Goal: Task Accomplishment & Management: Manage account settings

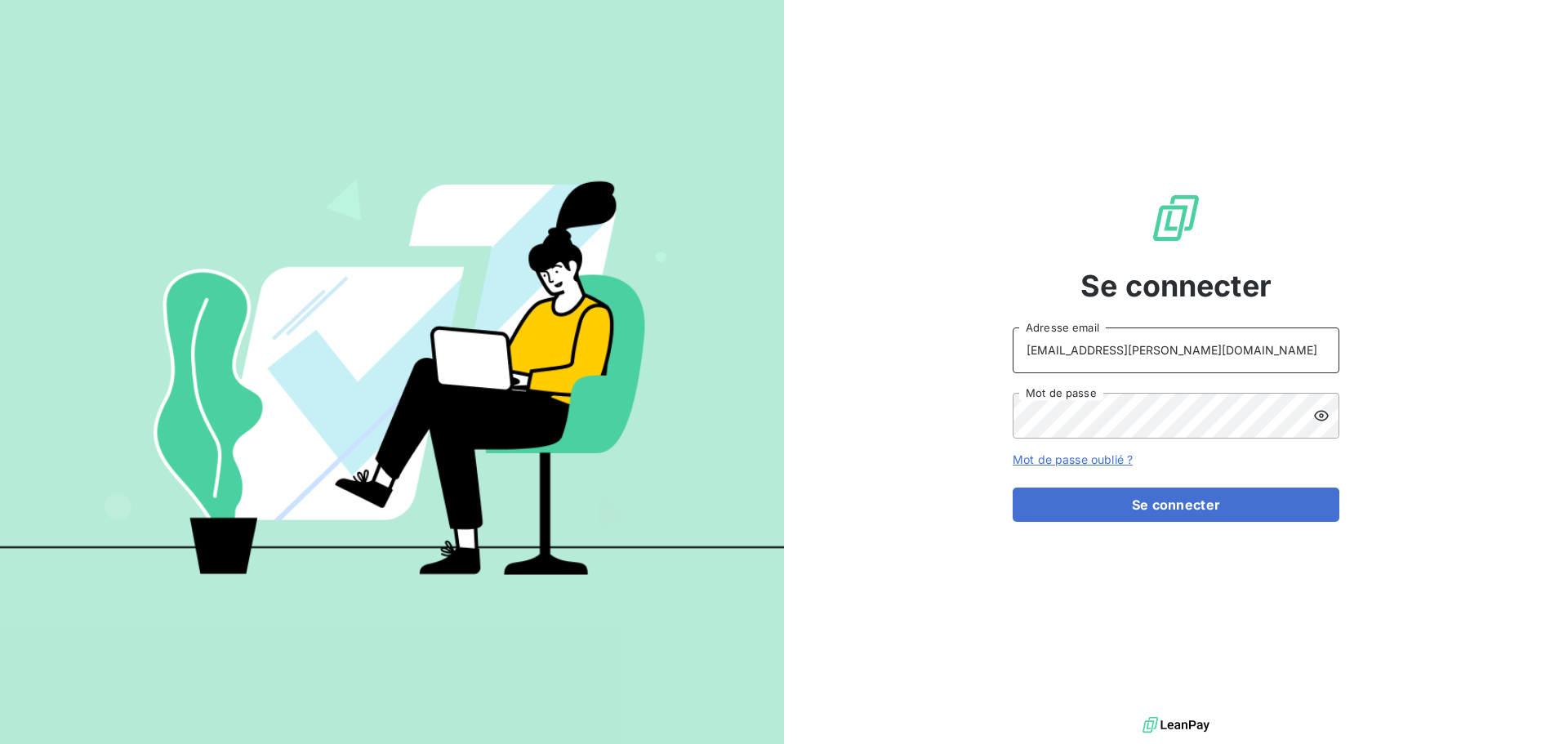
click at [1157, 369] on input "[EMAIL_ADDRESS][PERSON_NAME][DOMAIN_NAME]" at bounding box center [1176, 350] width 326 height 46
type input "[EMAIL_ADDRESS][PERSON_NAME][DOMAIN_NAME]"
click at [1166, 506] on button "Se connecter" at bounding box center [1176, 504] width 326 height 34
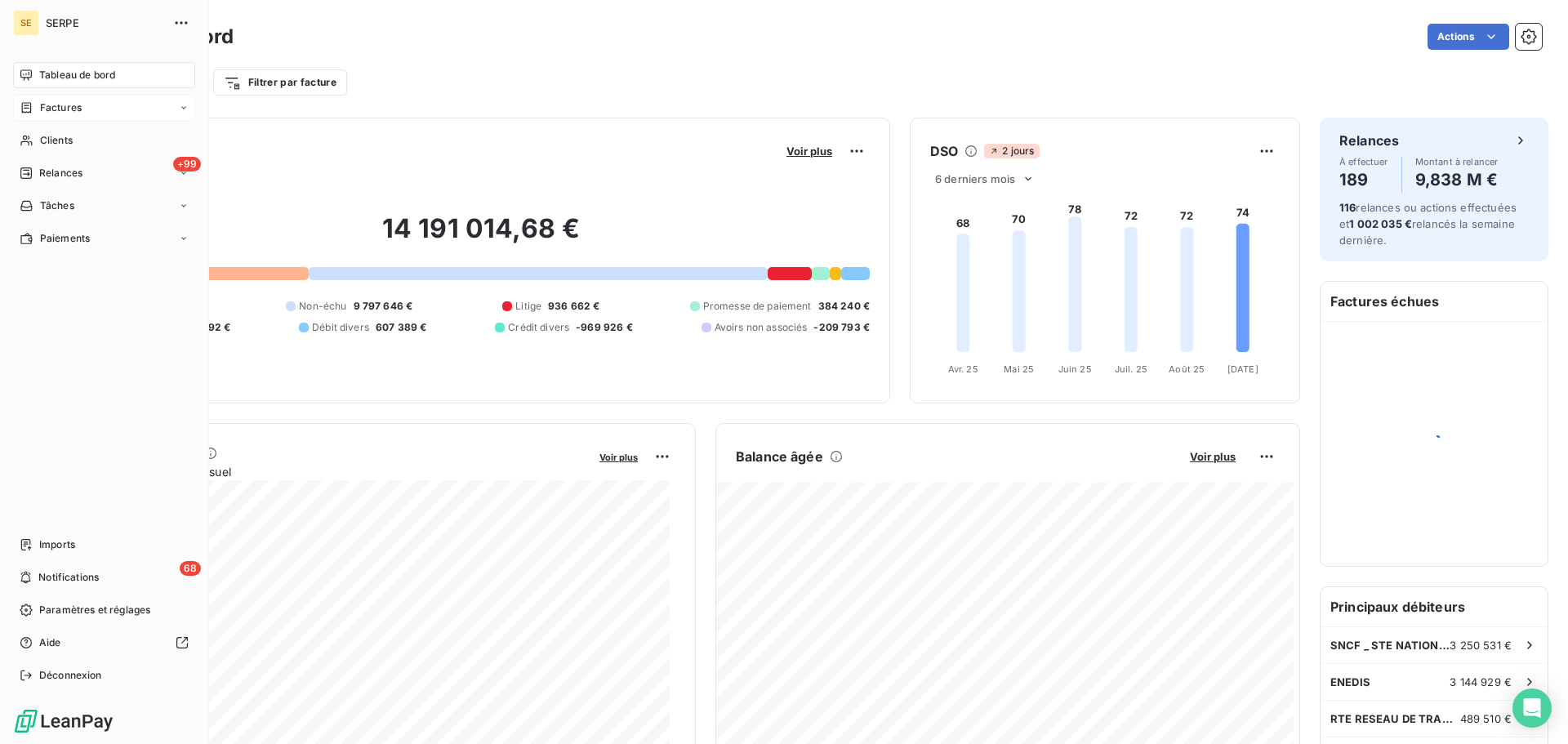
click at [80, 101] on span "Factures" at bounding box center [60, 108] width 41 height 15
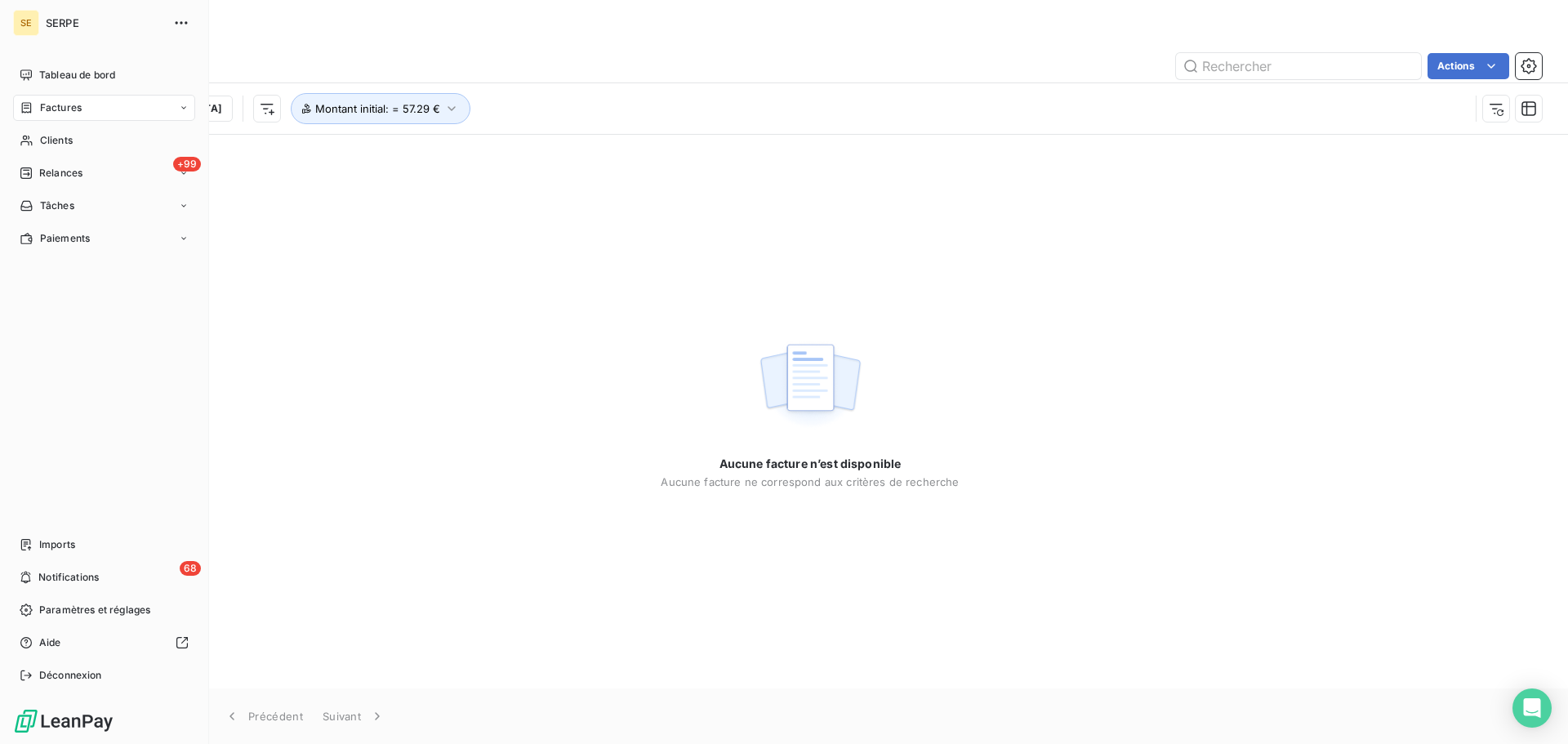
click at [30, 105] on icon at bounding box center [26, 108] width 10 height 11
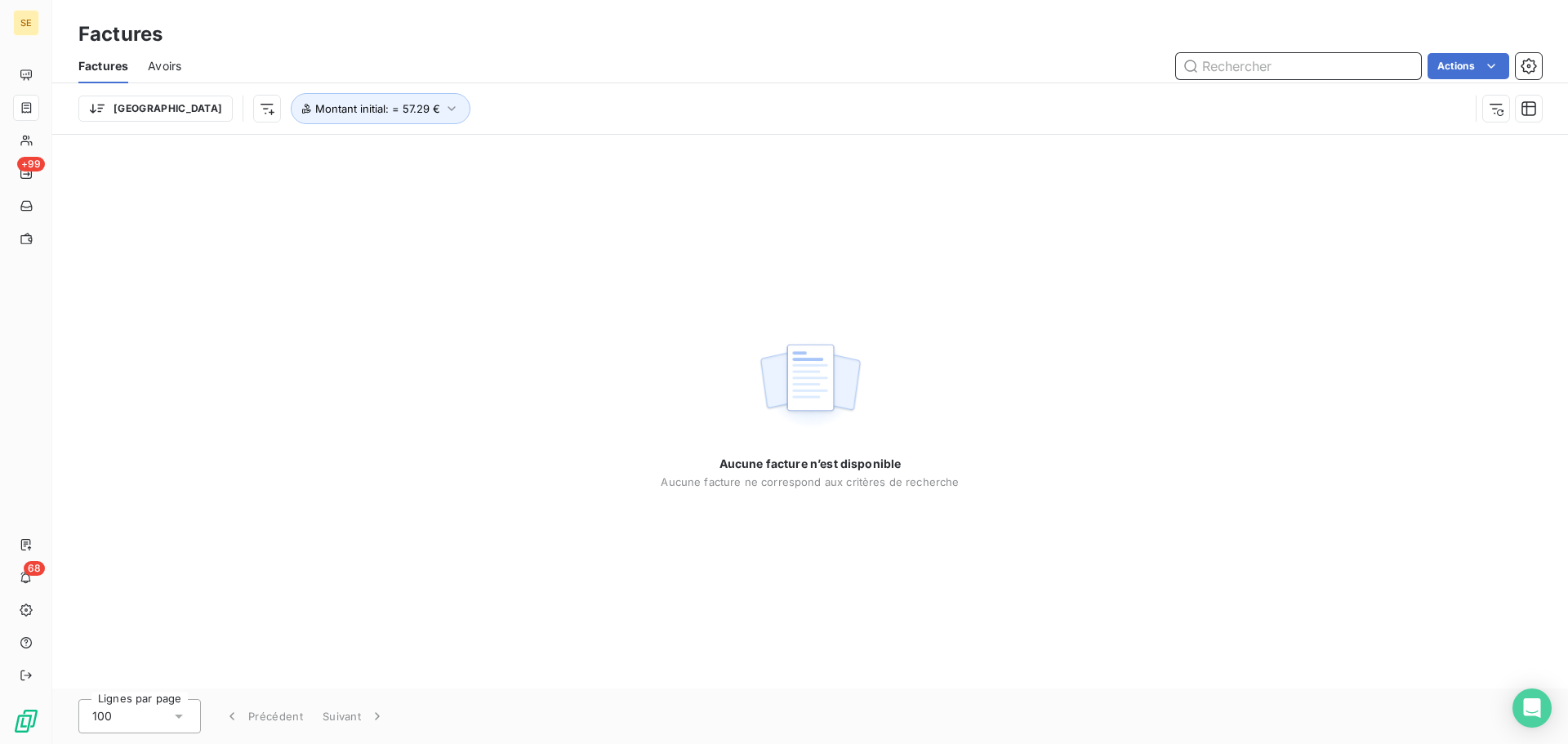
click at [1274, 69] on input "text" at bounding box center [1299, 66] width 245 height 26
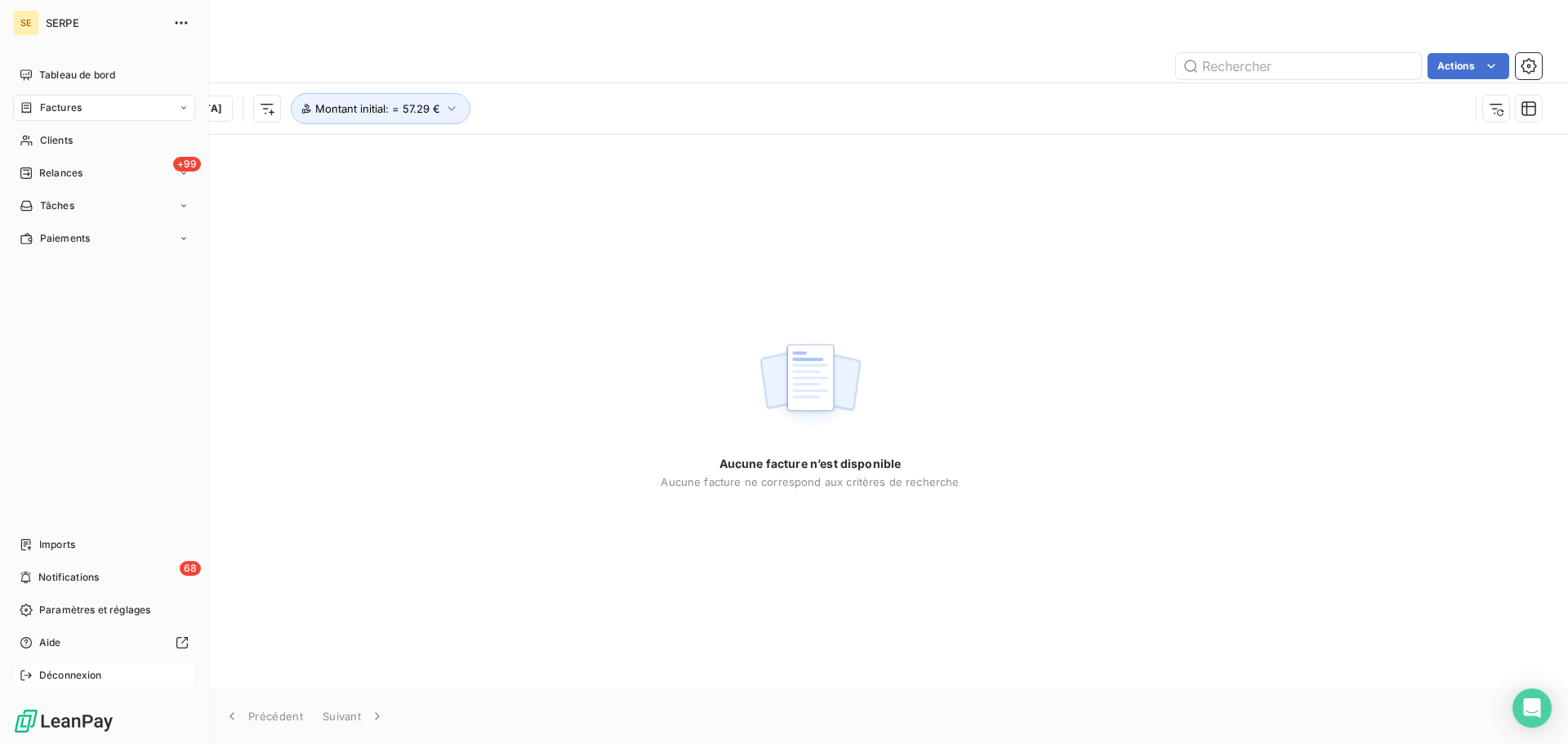
click at [94, 674] on span "Déconnexion" at bounding box center [70, 675] width 63 height 15
